Goal: Check status: Check status

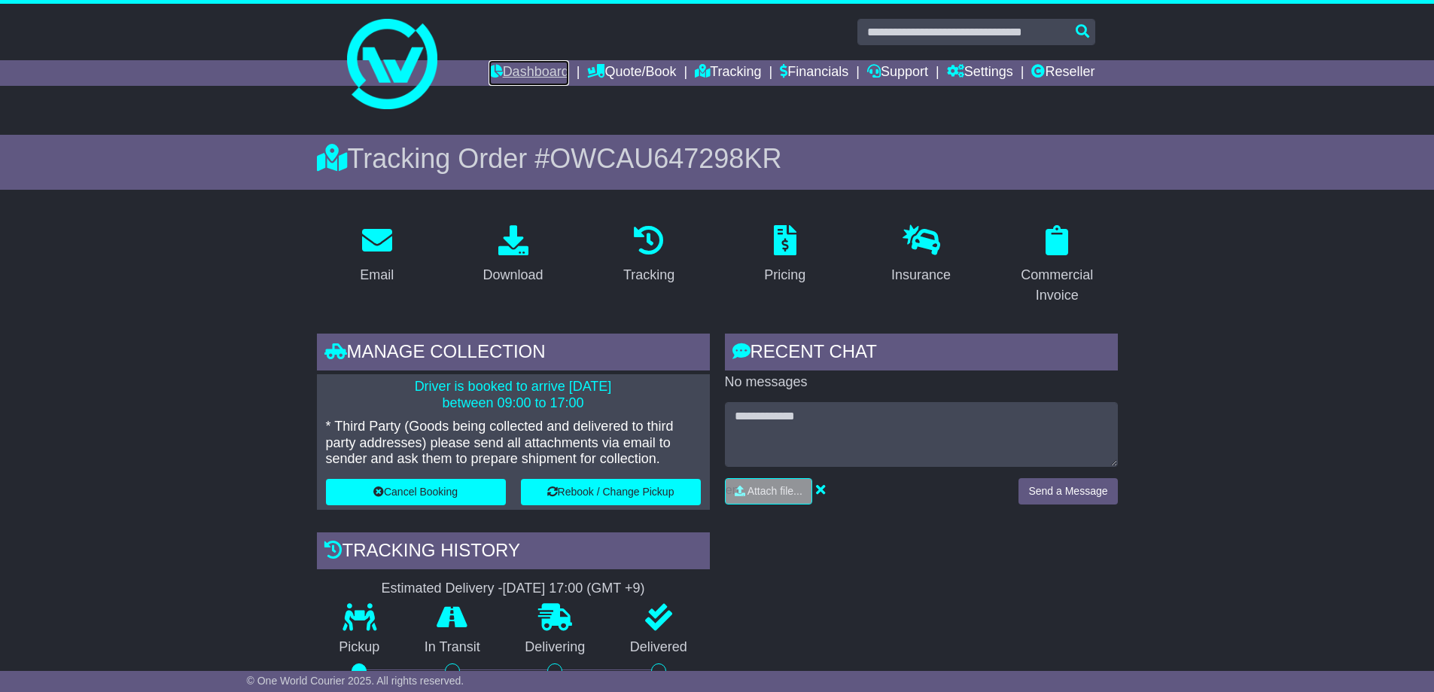
click at [488, 67] on link "Dashboard" at bounding box center [528, 73] width 81 height 26
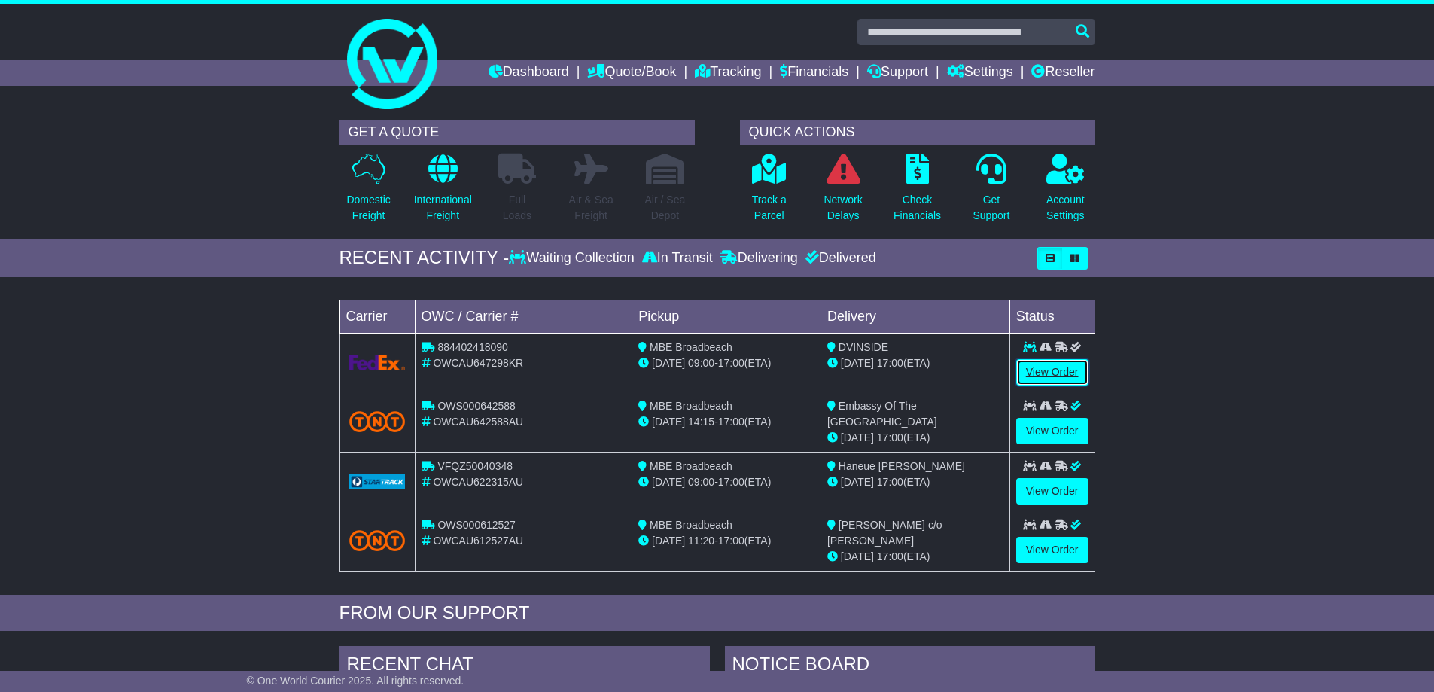
click at [1047, 371] on link "View Order" at bounding box center [1052, 372] width 72 height 26
click at [1052, 370] on link "View Order" at bounding box center [1052, 372] width 72 height 26
click at [1042, 369] on link "View Order" at bounding box center [1052, 372] width 72 height 26
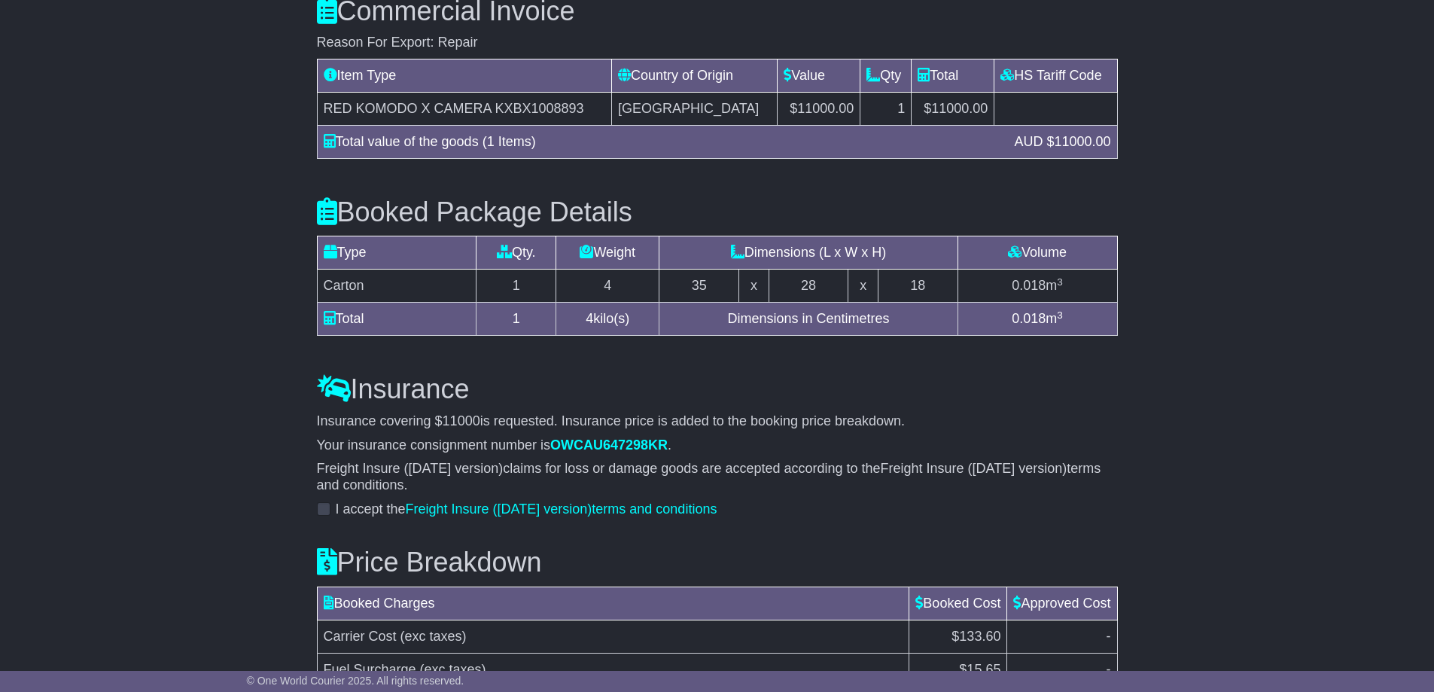
scroll to position [1580, 0]
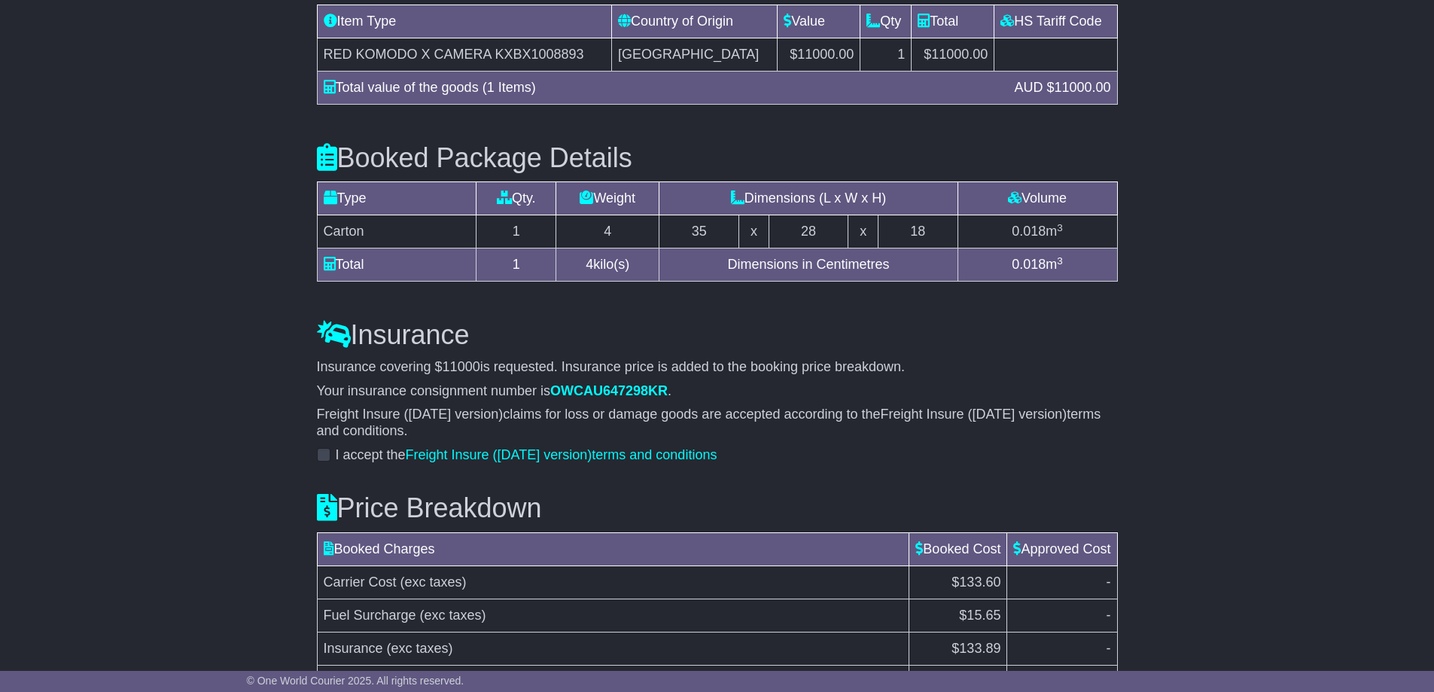
drag, startPoint x: 873, startPoint y: 364, endPoint x: 848, endPoint y: 343, distance: 32.6
click at [870, 359] on p "Insurance covering $ 11000 is requested. Insurance price is added to the bookin…" at bounding box center [717, 367] width 801 height 17
